Goal: Transaction & Acquisition: Download file/media

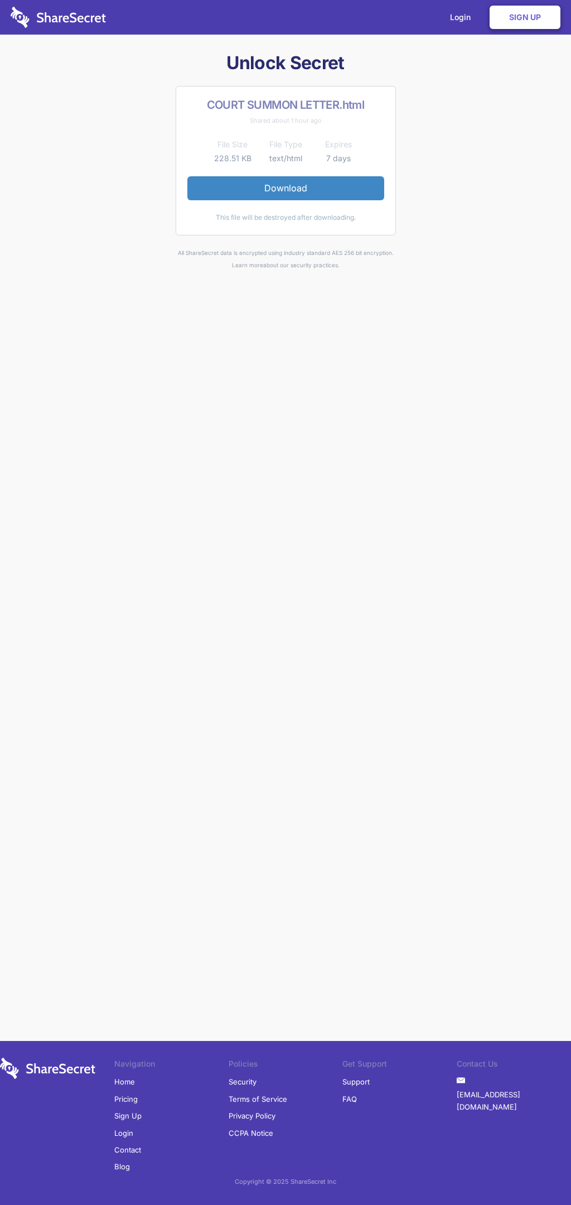
click at [286, 188] on link "Download" at bounding box center [285, 187] width 197 height 23
